Goal: Information Seeking & Learning: Understand process/instructions

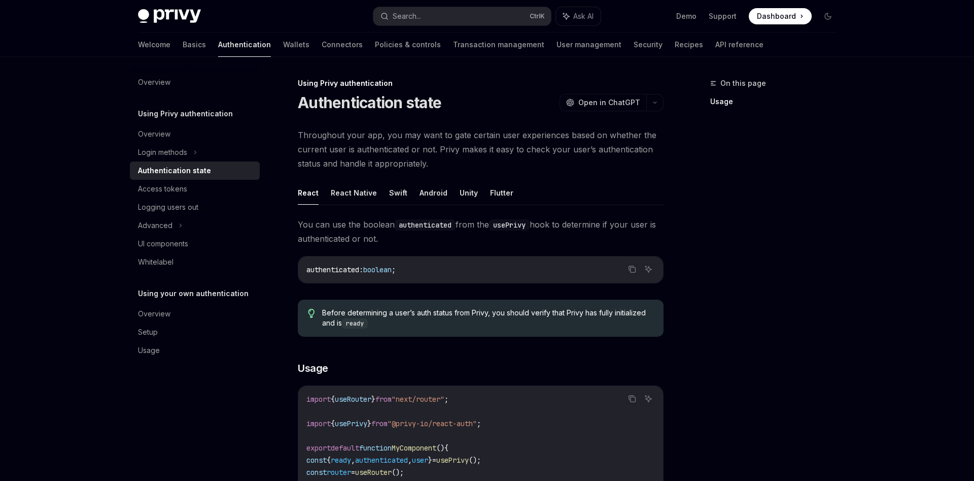
scroll to position [259, 0]
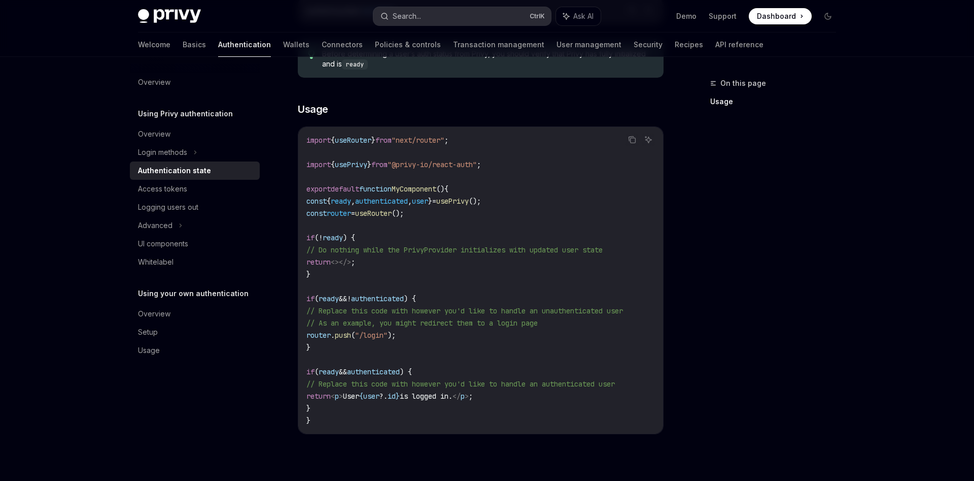
click at [419, 23] on button "Search... Ctrl K" at bounding box center [463, 16] width 178 height 18
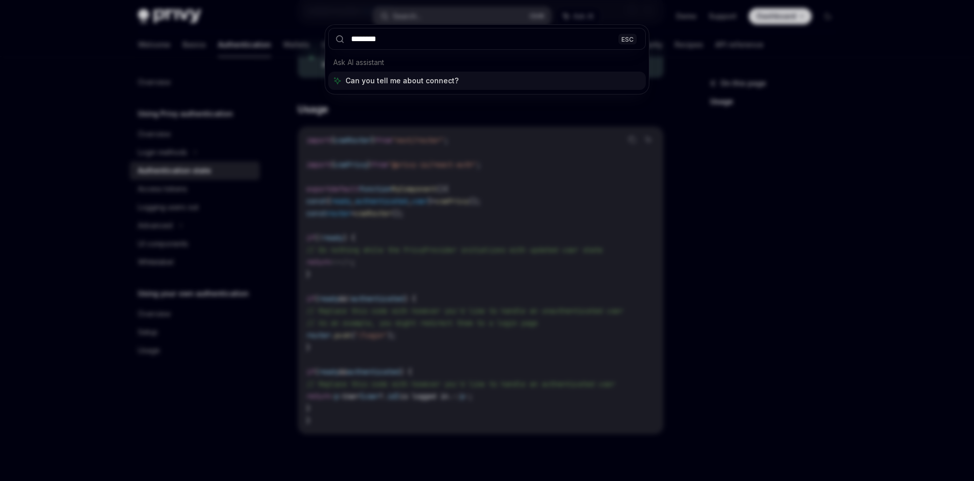
type input "*********"
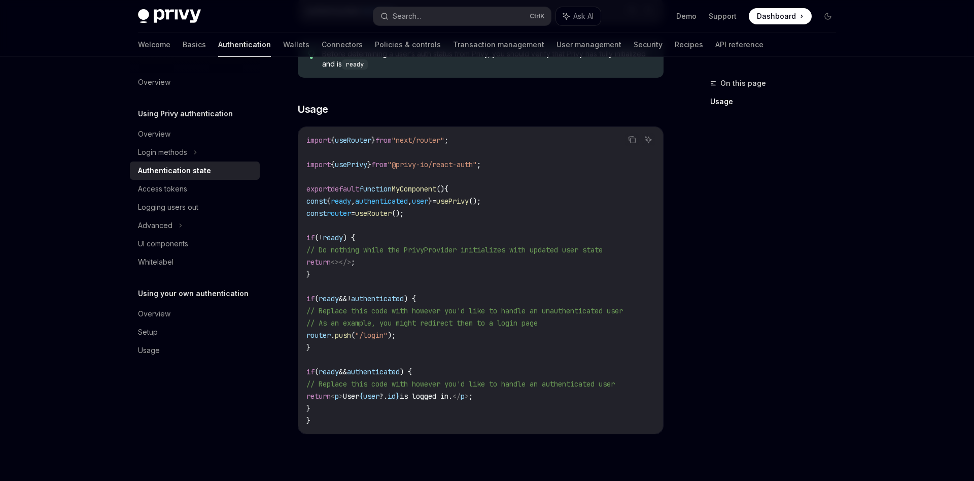
scroll to position [2794, 0]
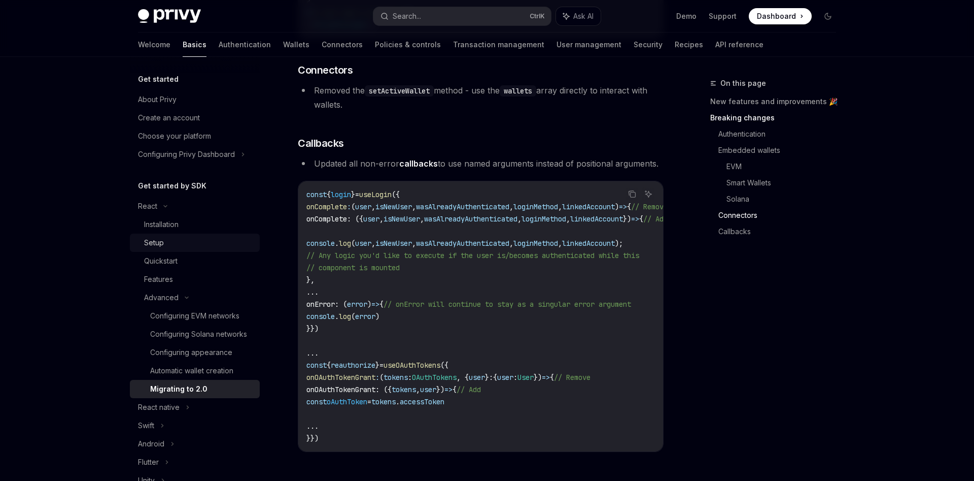
click at [195, 243] on div "Setup" at bounding box center [199, 242] width 110 height 12
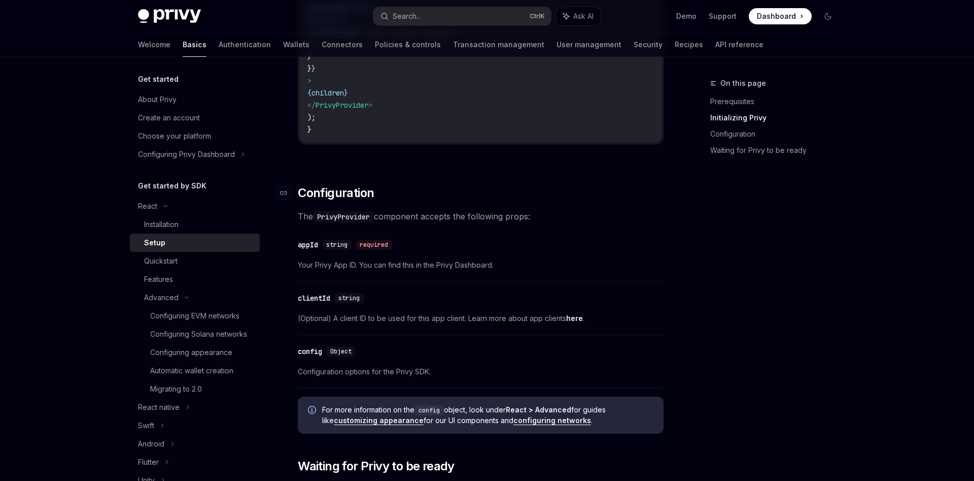
scroll to position [569, 0]
click at [207, 202] on div "React" at bounding box center [195, 206] width 130 height 18
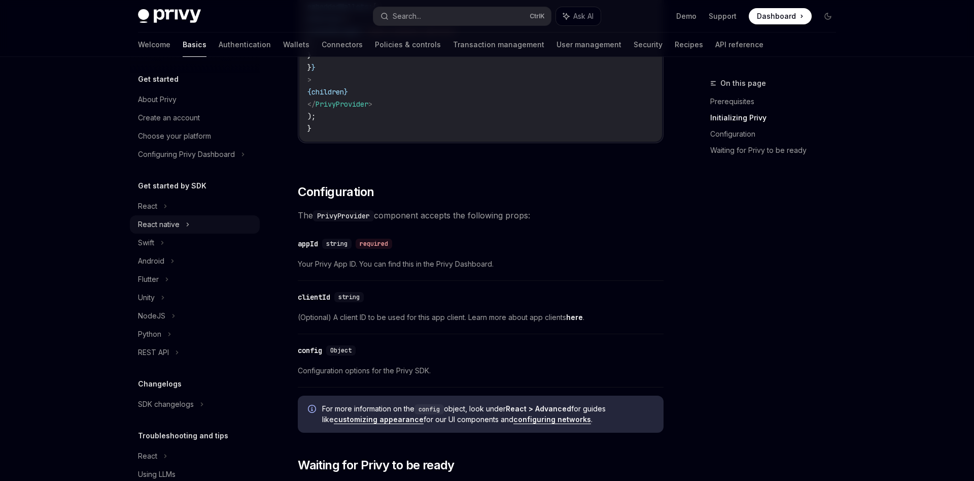
click at [202, 224] on div "React native" at bounding box center [195, 224] width 130 height 18
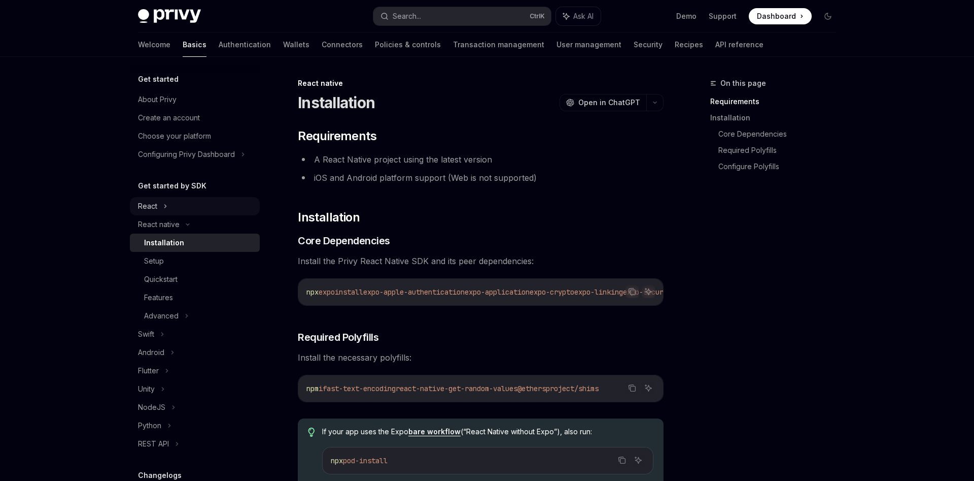
click at [204, 207] on div "React" at bounding box center [195, 206] width 130 height 18
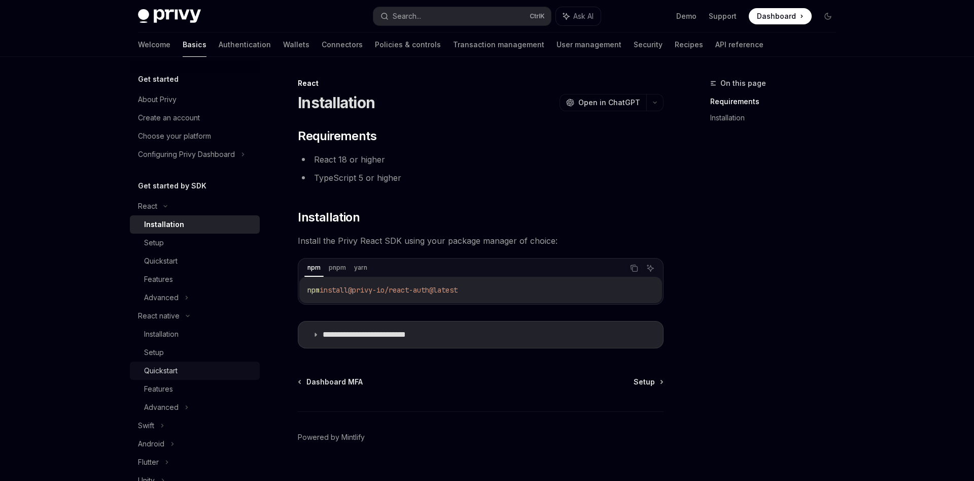
click at [180, 374] on div "Quickstart" at bounding box center [199, 370] width 110 height 12
type textarea "*"
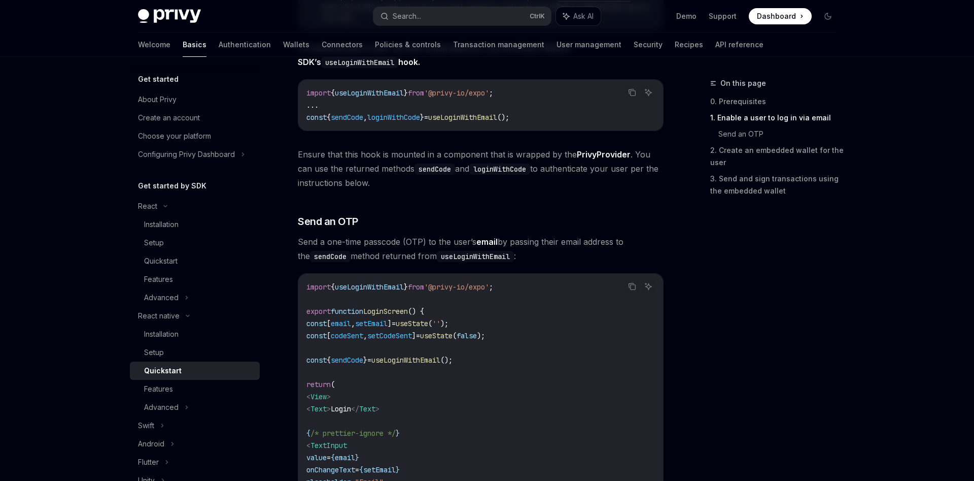
scroll to position [259, 0]
